Goal: Task Accomplishment & Management: Complete application form

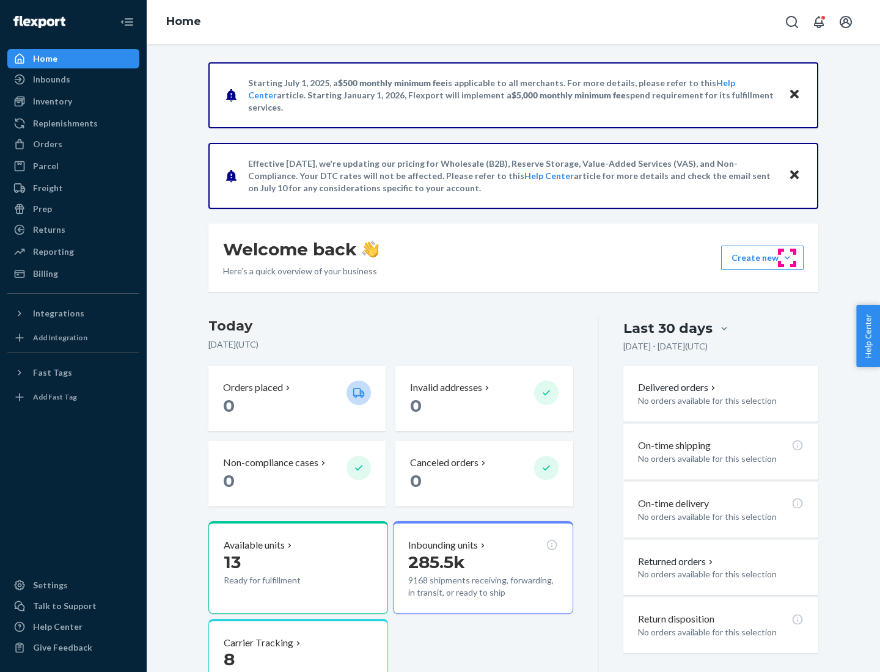
click at [787, 258] on button "Create new Create new inbound Create new order Create new product" at bounding box center [762, 258] width 82 height 24
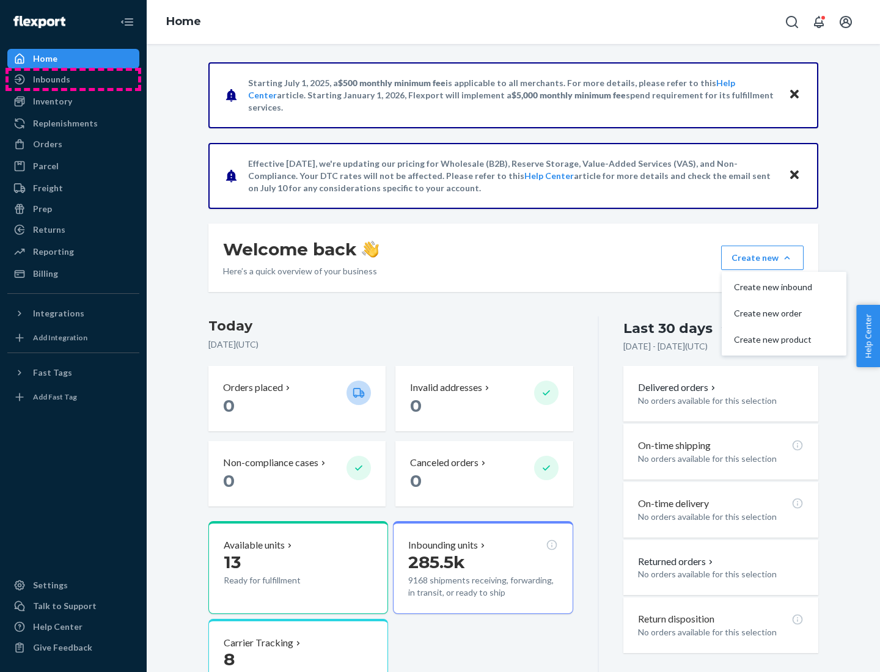
click at [73, 79] on div "Inbounds" at bounding box center [73, 79] width 129 height 17
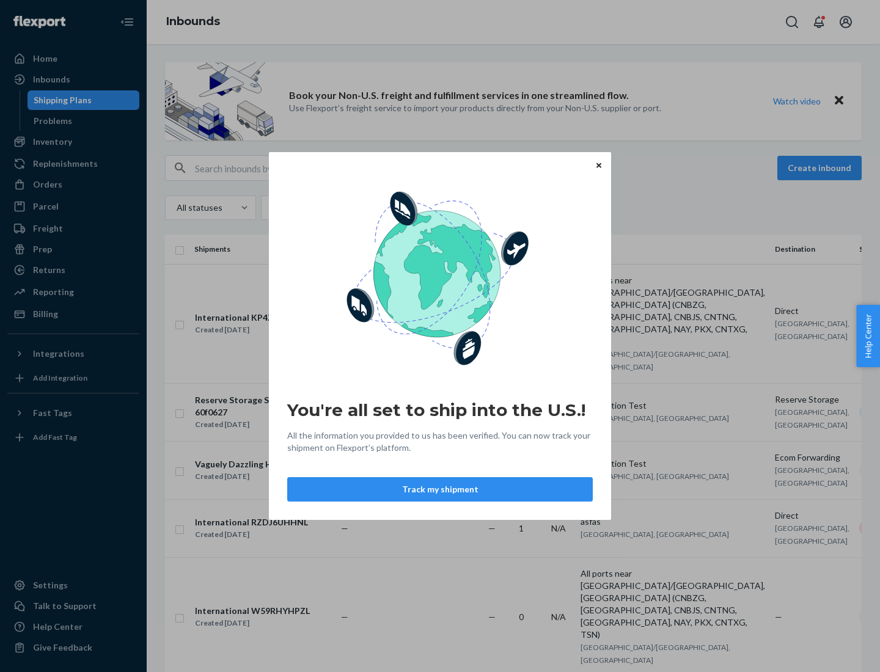
click at [440, 489] on button "Track my shipment" at bounding box center [439, 489] width 305 height 24
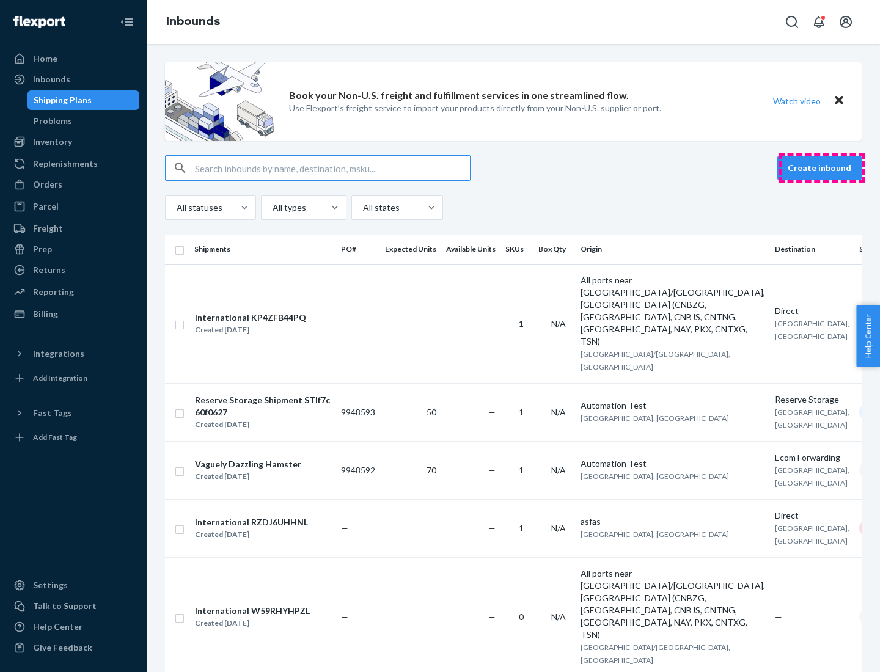
click at [821, 168] on button "Create inbound" at bounding box center [819, 168] width 84 height 24
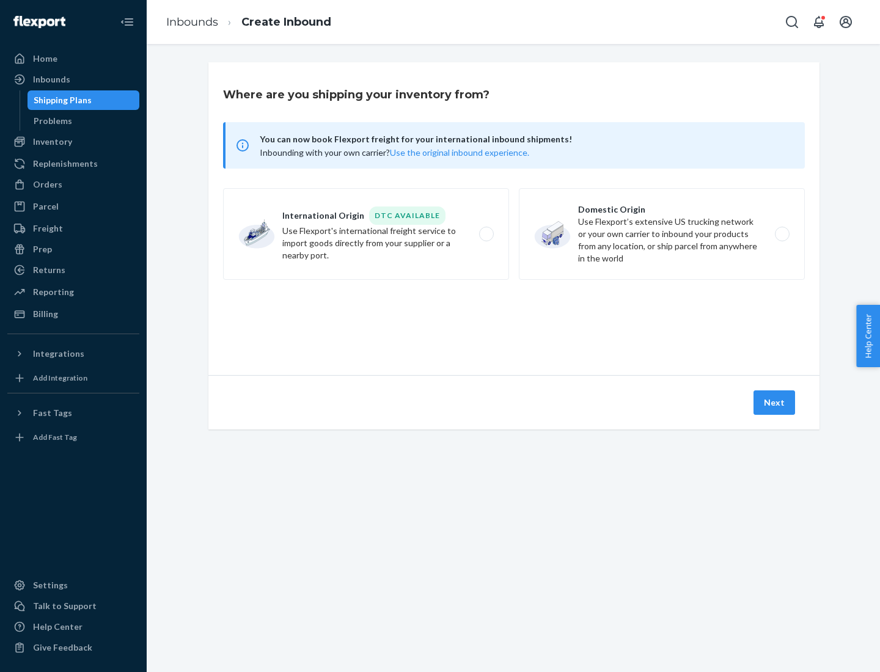
click at [366, 234] on label "International Origin DTC Available Use Flexport's international freight service…" at bounding box center [366, 234] width 286 height 92
click at [486, 234] on input "International Origin DTC Available Use Flexport's international freight service…" at bounding box center [490, 234] width 8 height 8
radio input "true"
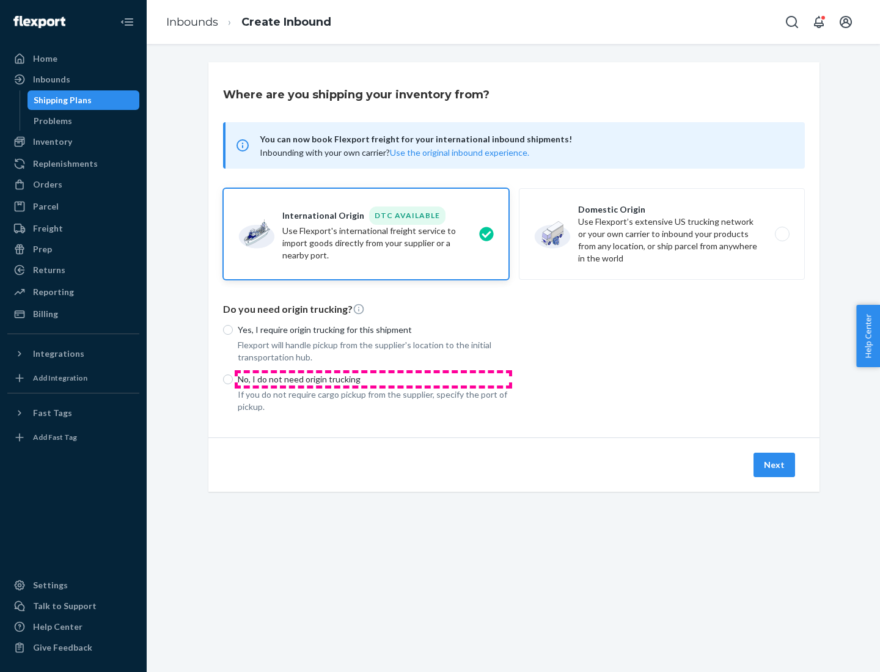
click at [373, 379] on p "No, I do not need origin trucking" at bounding box center [373, 379] width 271 height 12
click at [233, 379] on input "No, I do not need origin trucking" at bounding box center [228, 379] width 10 height 10
radio input "true"
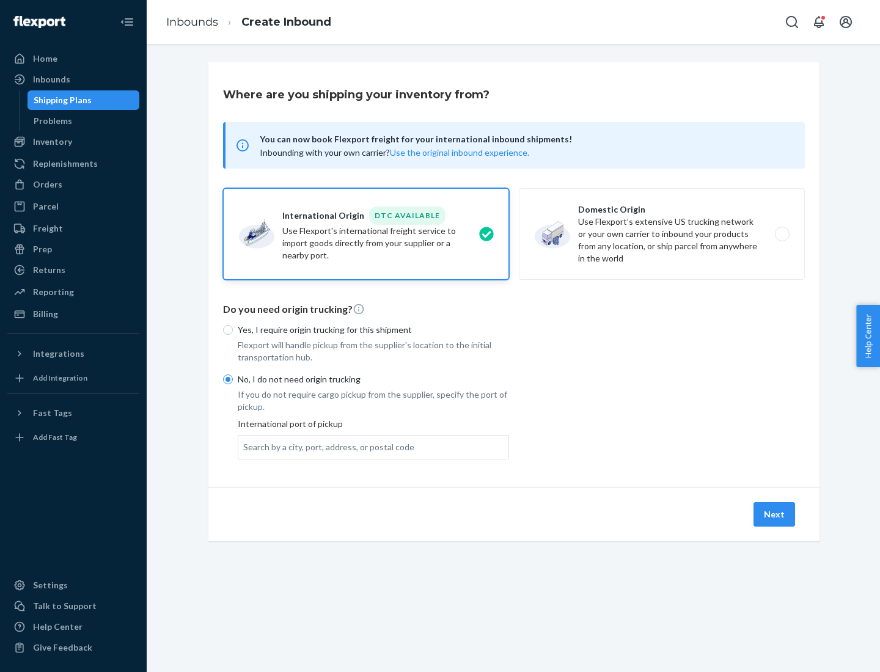
click at [326, 446] on div "Search by a city, port, address, or postal code" at bounding box center [328, 447] width 171 height 12
click at [244, 446] on input "Search by a city, port, address, or postal code" at bounding box center [243, 447] width 1 height 12
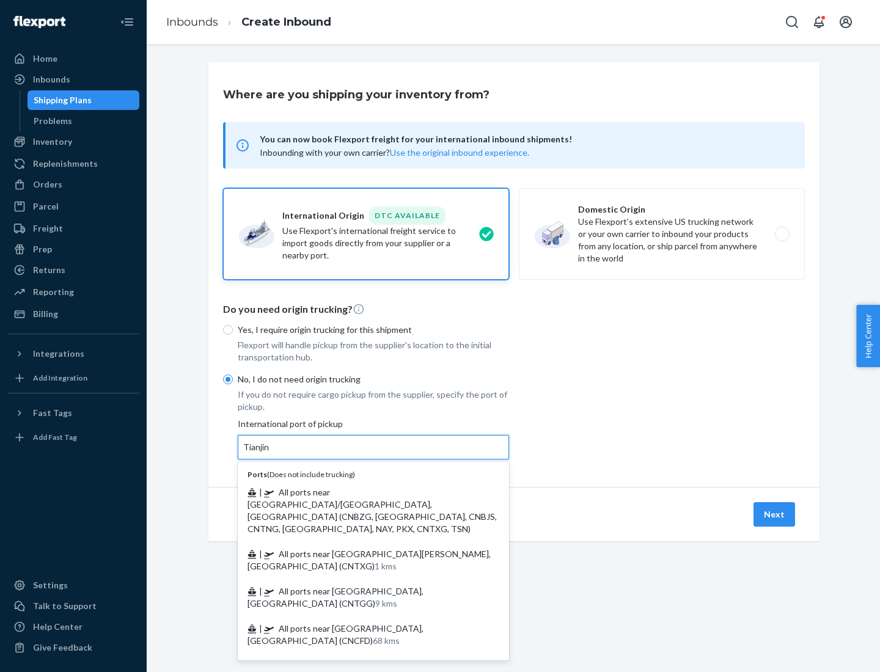
click at [361, 492] on span "| All ports near [GEOGRAPHIC_DATA]/[GEOGRAPHIC_DATA], [GEOGRAPHIC_DATA] (CNBZG,…" at bounding box center [371, 510] width 249 height 47
click at [270, 453] on input "Tianjin" at bounding box center [256, 447] width 27 height 12
type input "All ports near [GEOGRAPHIC_DATA]/[GEOGRAPHIC_DATA], [GEOGRAPHIC_DATA] (CNBZG, […"
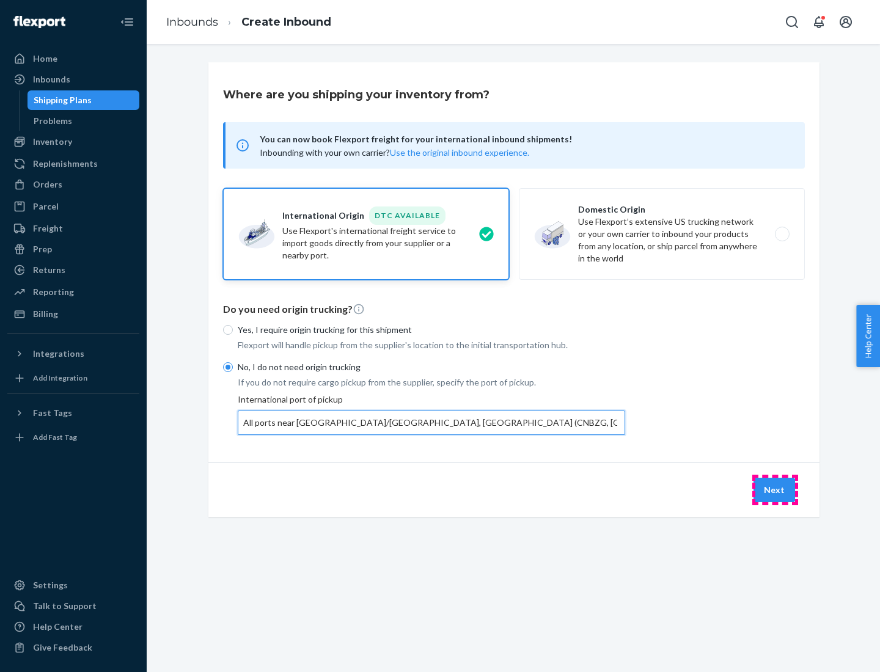
click at [774, 489] on button "Next" at bounding box center [774, 490] width 42 height 24
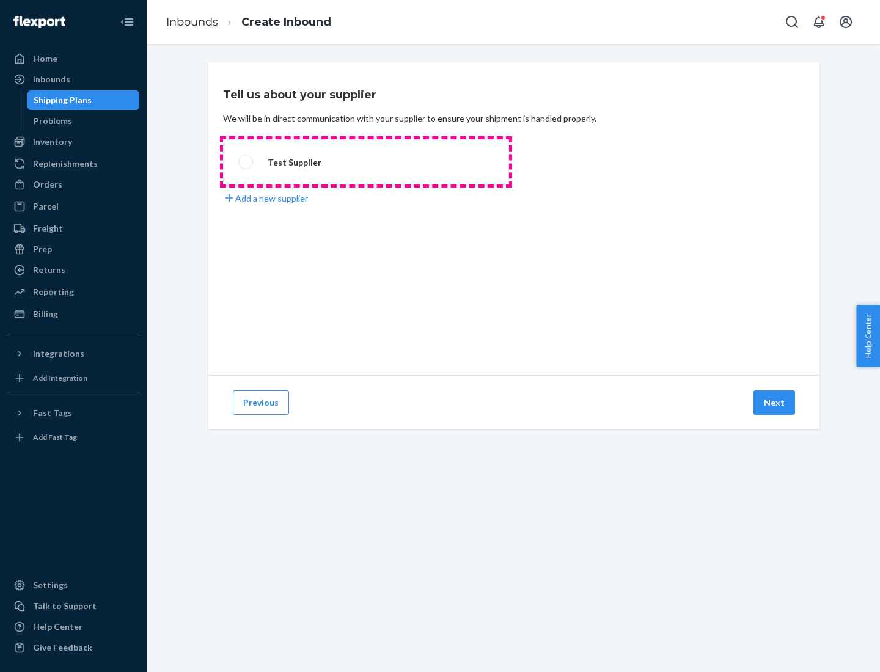
click at [366, 162] on label "Test Supplier" at bounding box center [366, 161] width 286 height 45
click at [246, 162] on input "Test Supplier" at bounding box center [242, 162] width 8 height 8
radio input "true"
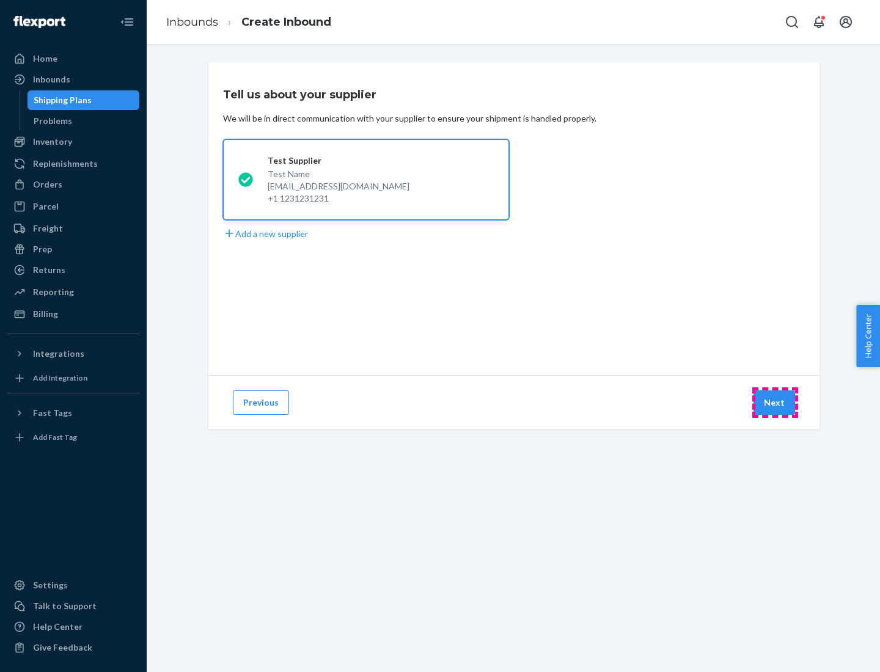
click at [774, 403] on button "Next" at bounding box center [774, 402] width 42 height 24
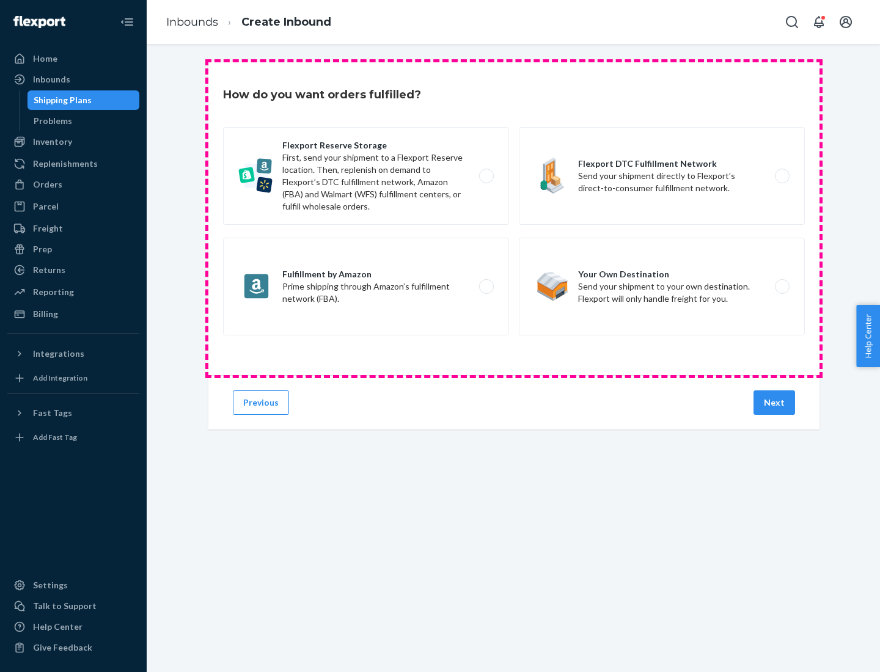
click at [514, 219] on div "Flexport Reserve Storage First, send your shipment to a Flexport Reserve locati…" at bounding box center [513, 232] width 581 height 211
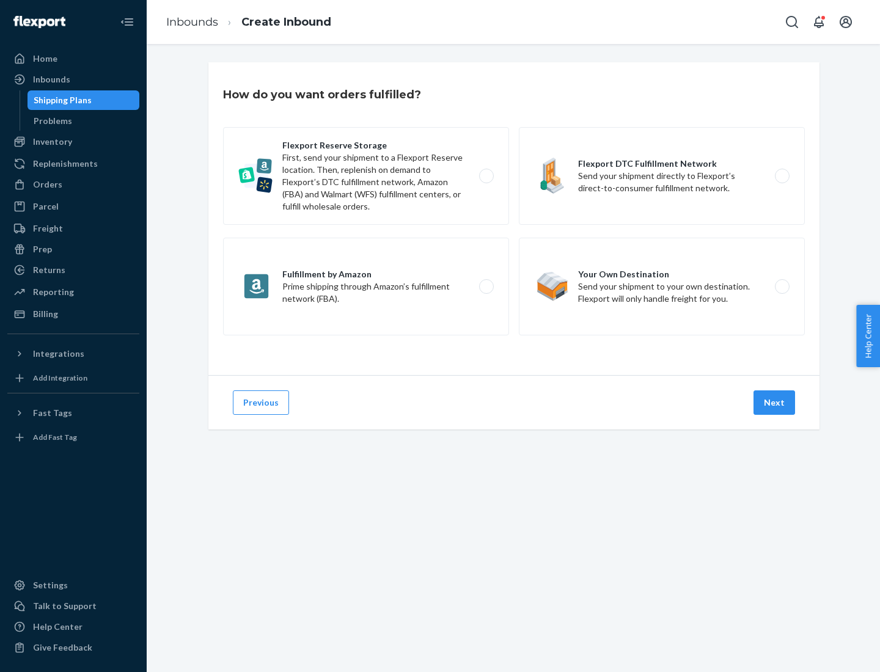
click at [661, 176] on label "Flexport DTC Fulfillment Network Send your shipment directly to Flexport’s dire…" at bounding box center [662, 176] width 286 height 98
click at [781, 176] on input "Flexport DTC Fulfillment Network Send your shipment directly to Flexport’s dire…" at bounding box center [785, 176] width 8 height 8
radio input "true"
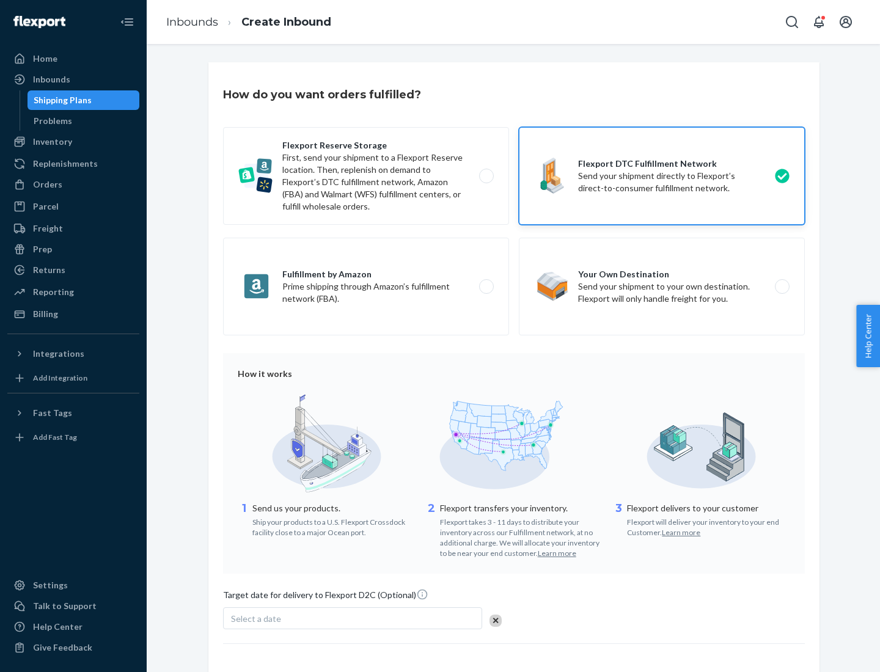
scroll to position [90, 0]
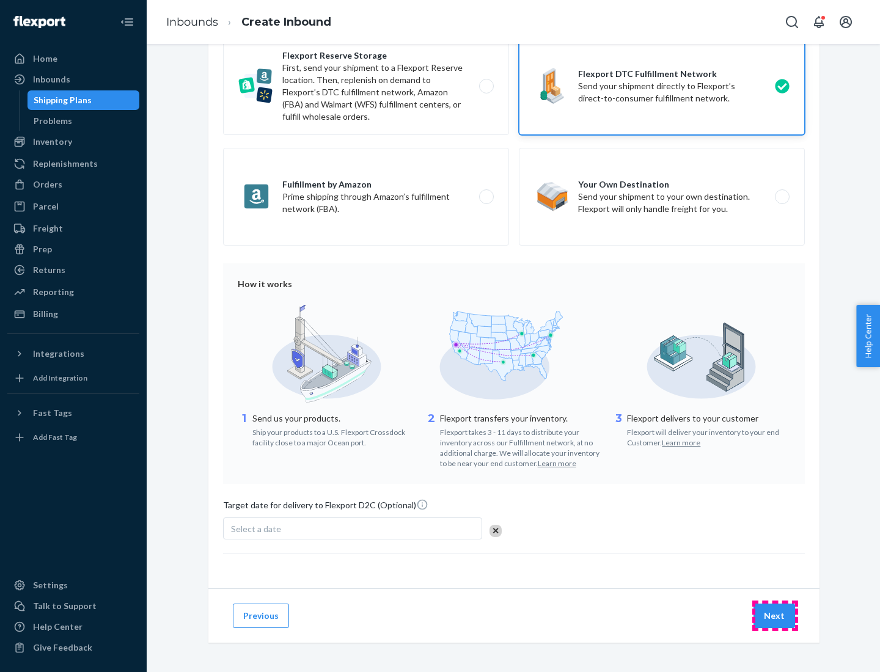
click at [774, 615] on button "Next" at bounding box center [774, 615] width 42 height 24
